Goal: Task Accomplishment & Management: Manage account settings

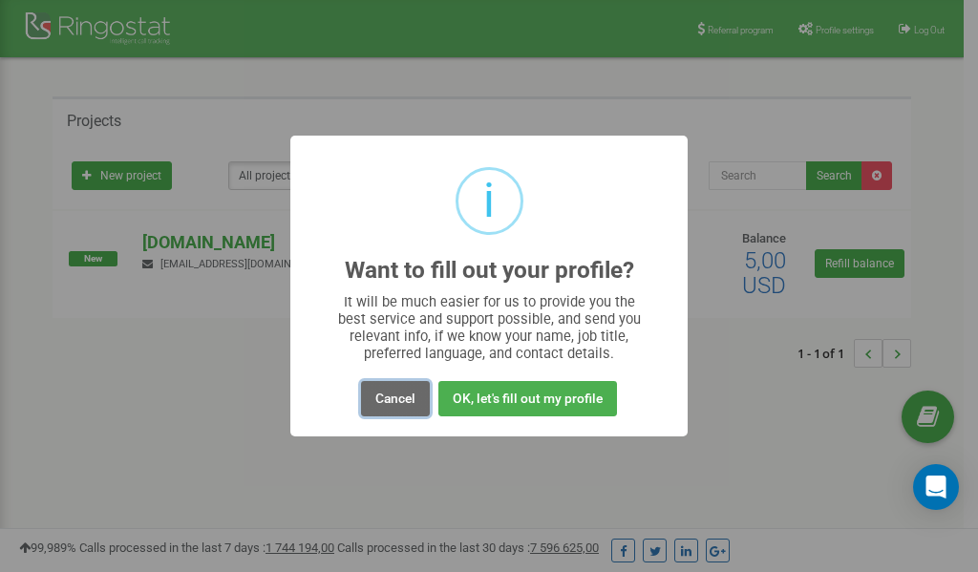
click at [399, 402] on button "Cancel" at bounding box center [395, 398] width 69 height 35
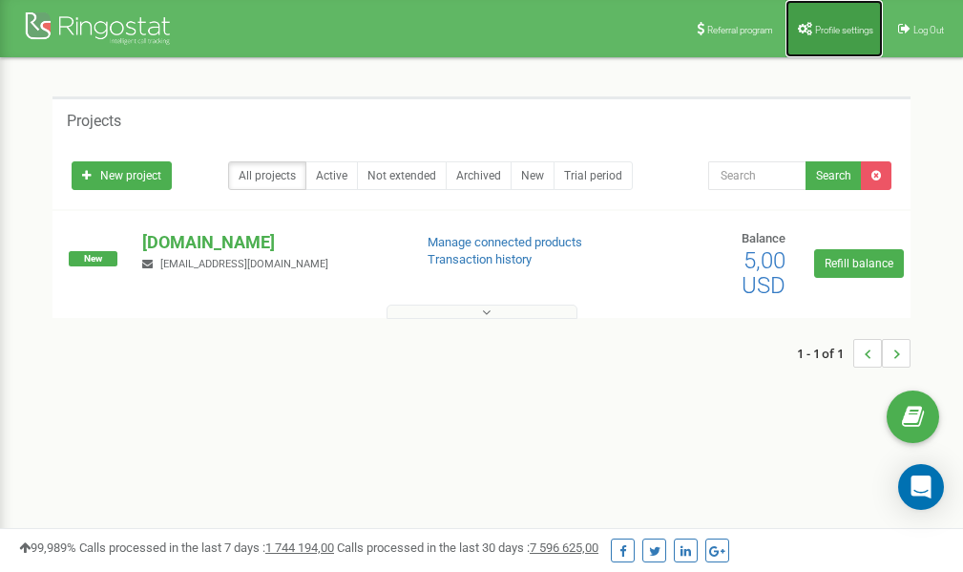
click at [825, 29] on span "Profile settings" at bounding box center [844, 30] width 58 height 11
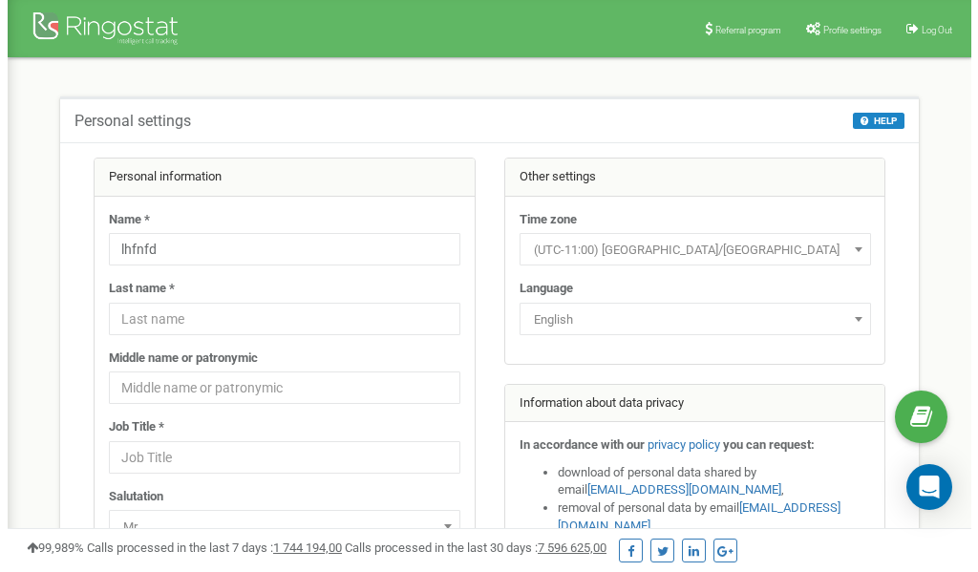
scroll to position [95, 0]
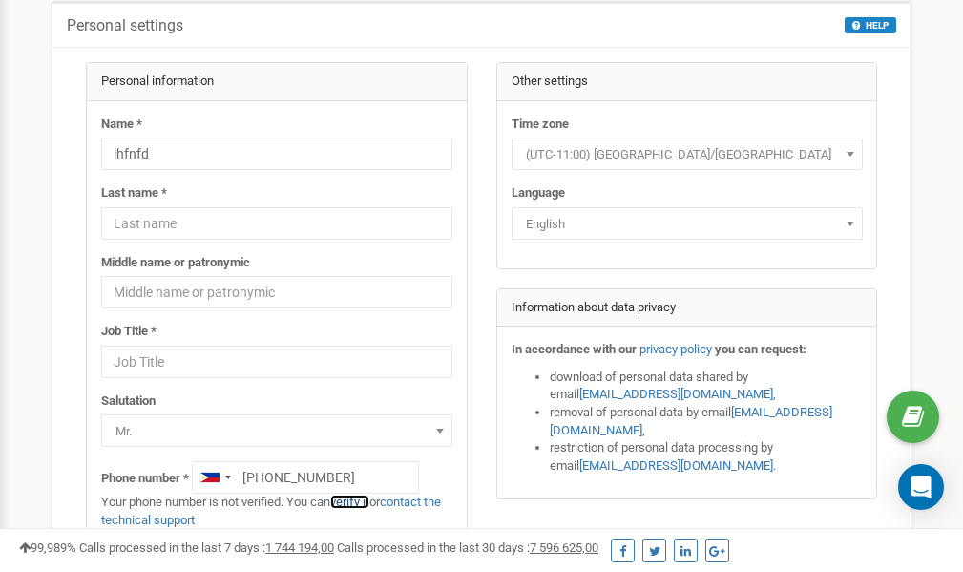
click at [356, 503] on link "verify it" at bounding box center [349, 502] width 39 height 14
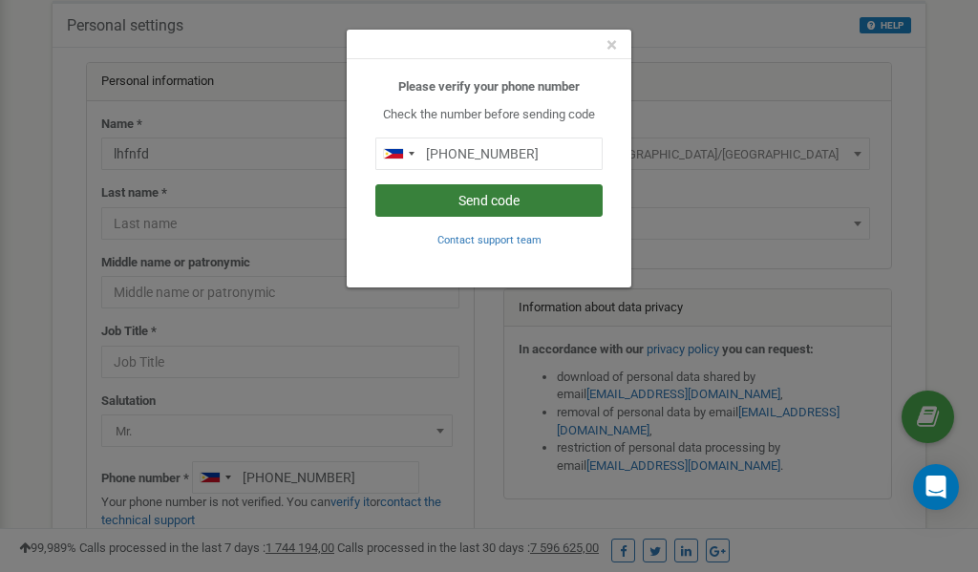
click at [491, 201] on button "Send code" at bounding box center [488, 200] width 227 height 32
